Goal: Task Accomplishment & Management: Use online tool/utility

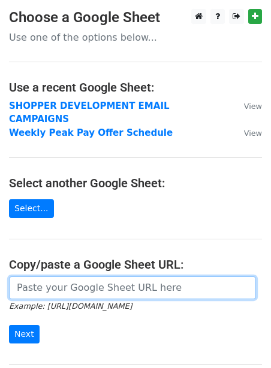
click at [25, 277] on input "url" at bounding box center [132, 288] width 247 height 23
paste input "https://docs.google.com/spreadsheets/d/1JCWpI-lnC1X_r_P-CA5EZmJDh33FLIIB08R1_xD…"
type input "https://docs.google.com/spreadsheets/d/1JCWpI-lnC1X_r_P-CA5EZmJDh33FLIIB08R1_xD…"
click at [9, 325] on input "Next" at bounding box center [24, 334] width 31 height 19
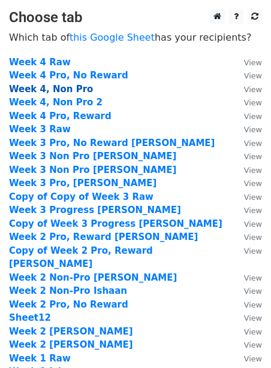
click at [71, 88] on strong "Week 4, Non Pro" at bounding box center [51, 89] width 84 height 11
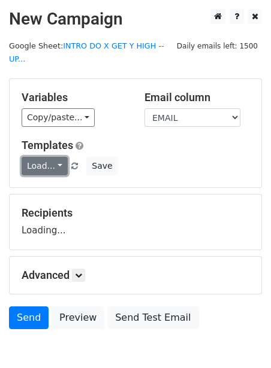
click at [34, 157] on link "Load..." at bounding box center [45, 166] width 46 height 19
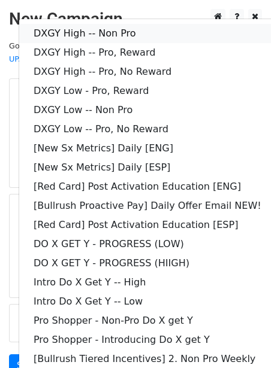
click at [86, 24] on link "DXGY High -- Non Pro" at bounding box center [172, 33] width 307 height 19
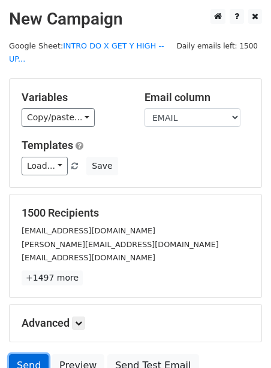
click at [28, 355] on link "Send" at bounding box center [29, 366] width 40 height 23
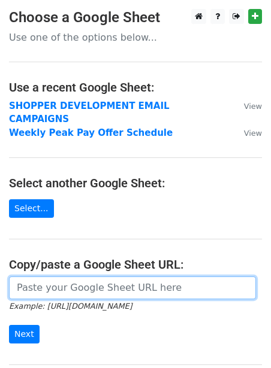
click at [61, 279] on input "url" at bounding box center [132, 288] width 247 height 23
paste input "DXGY High -- Non Pro"
type input "DXGY High -- Non Pro"
paste input "https://docs.google.com/spreadsheets/d/1JCWpI-lnC1X_r_P-CA5EZmJDh33FLIIB08R1_xD…"
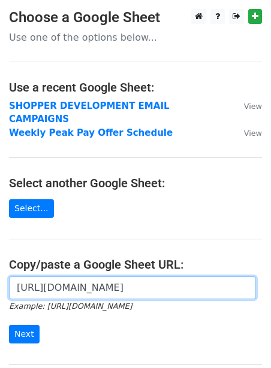
type input "https://docs.google.com/spreadsheets/d/1JCWpI-lnC1X_r_P-CA5EZmJDh33FLIIB08R1_xD…"
click at [9, 325] on input "Next" at bounding box center [24, 334] width 31 height 19
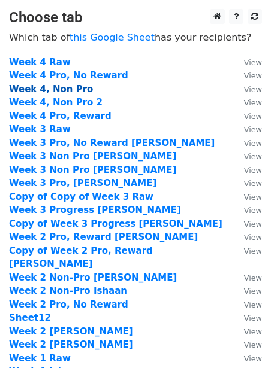
click at [74, 89] on strong "Week 4, Non Pro" at bounding box center [51, 89] width 84 height 11
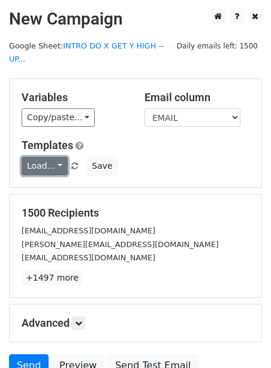
click at [33, 157] on link "Load..." at bounding box center [45, 166] width 46 height 19
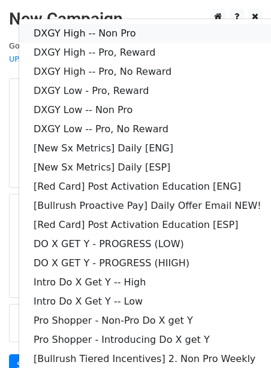
click at [87, 24] on link "DXGY High -- Non Pro" at bounding box center [172, 33] width 307 height 19
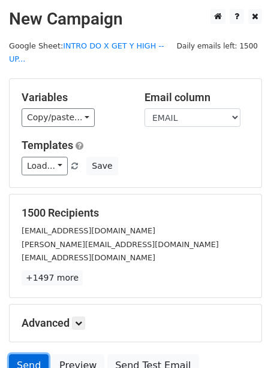
click at [35, 355] on link "Send" at bounding box center [29, 366] width 40 height 23
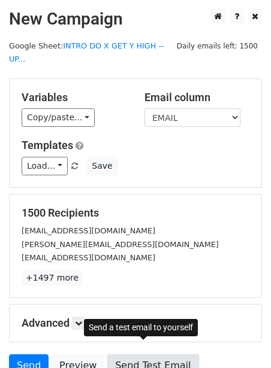
click at [119, 355] on link "Send Test Email" at bounding box center [152, 366] width 91 height 23
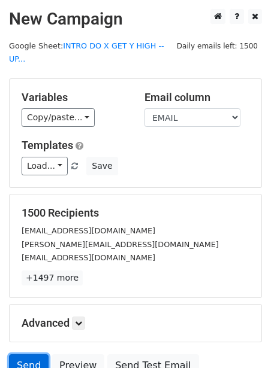
click at [20, 355] on link "Send" at bounding box center [29, 366] width 40 height 23
